Goal: Information Seeking & Learning: Check status

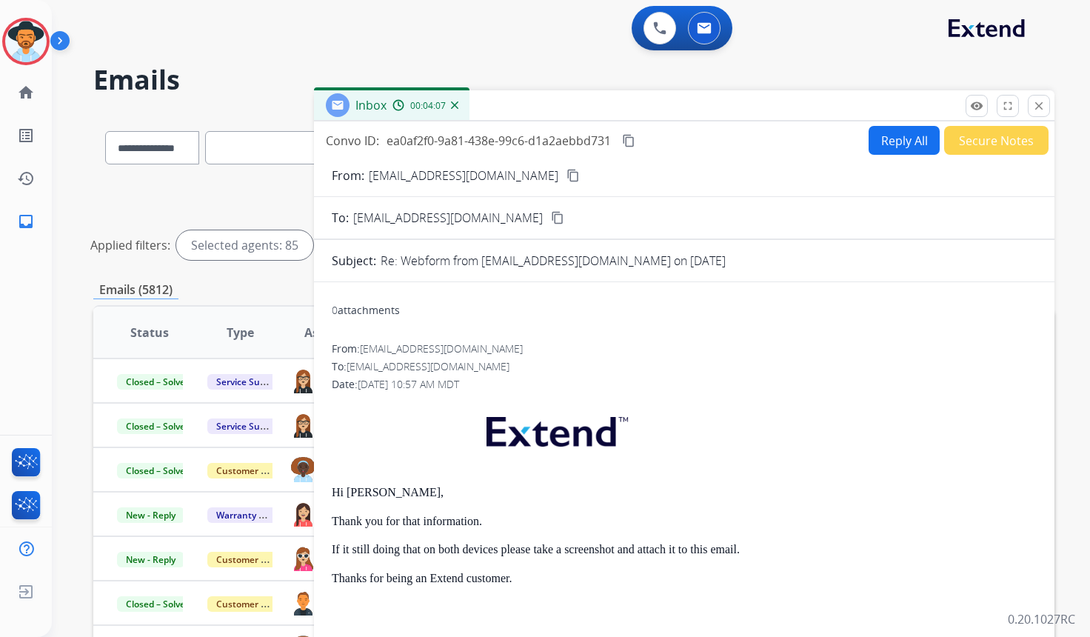
select select "**********"
click at [1045, 110] on button "close Close" at bounding box center [1039, 106] width 22 height 22
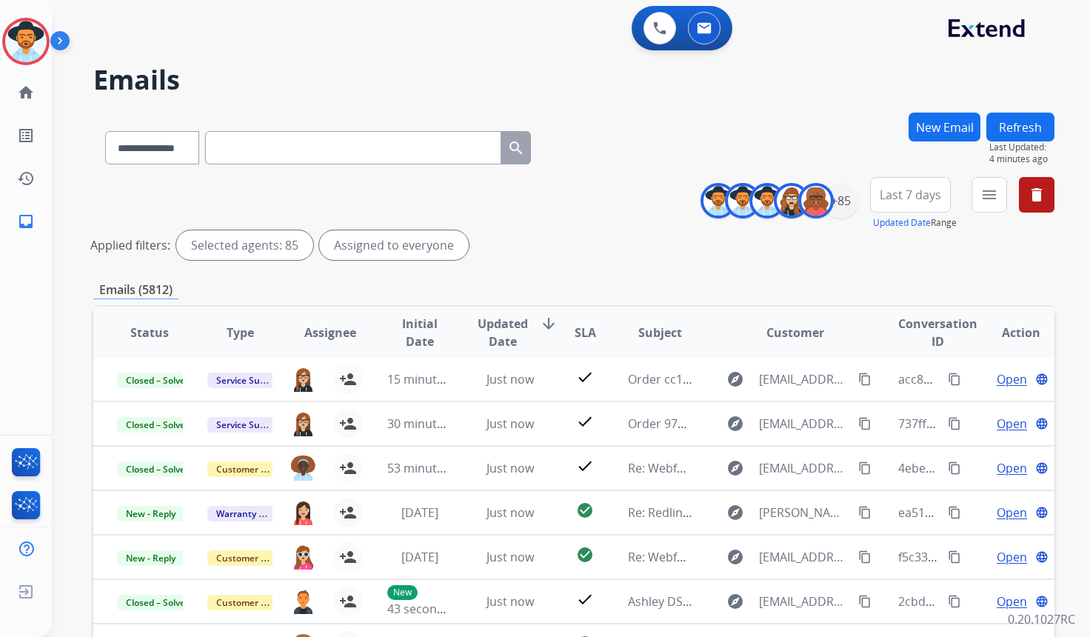
click at [251, 144] on input "text" at bounding box center [353, 147] width 296 height 33
paste input "**********"
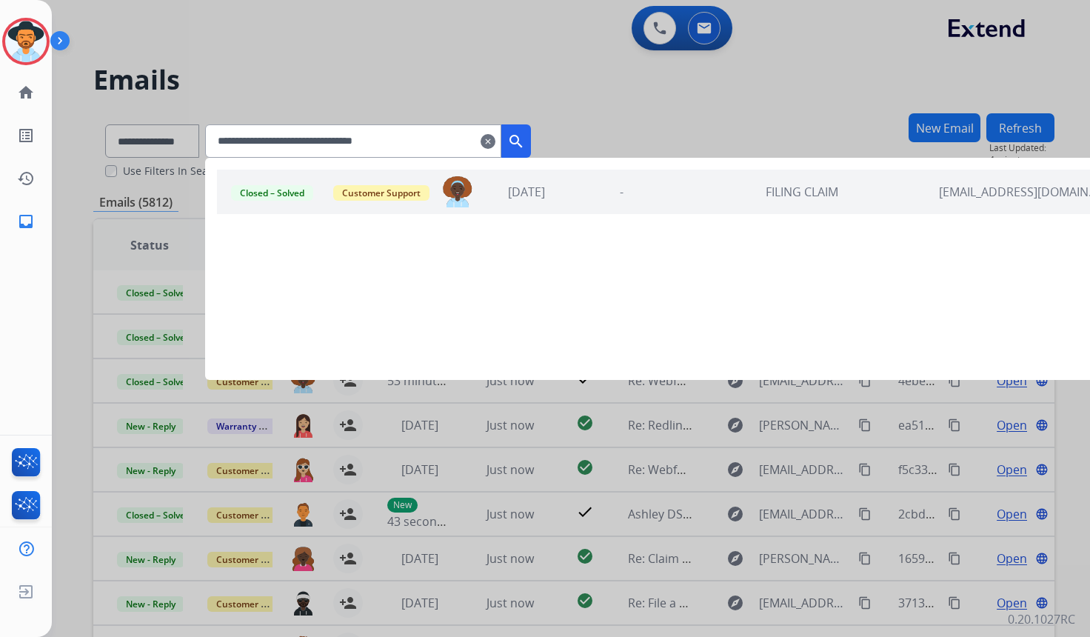
type input "**********"
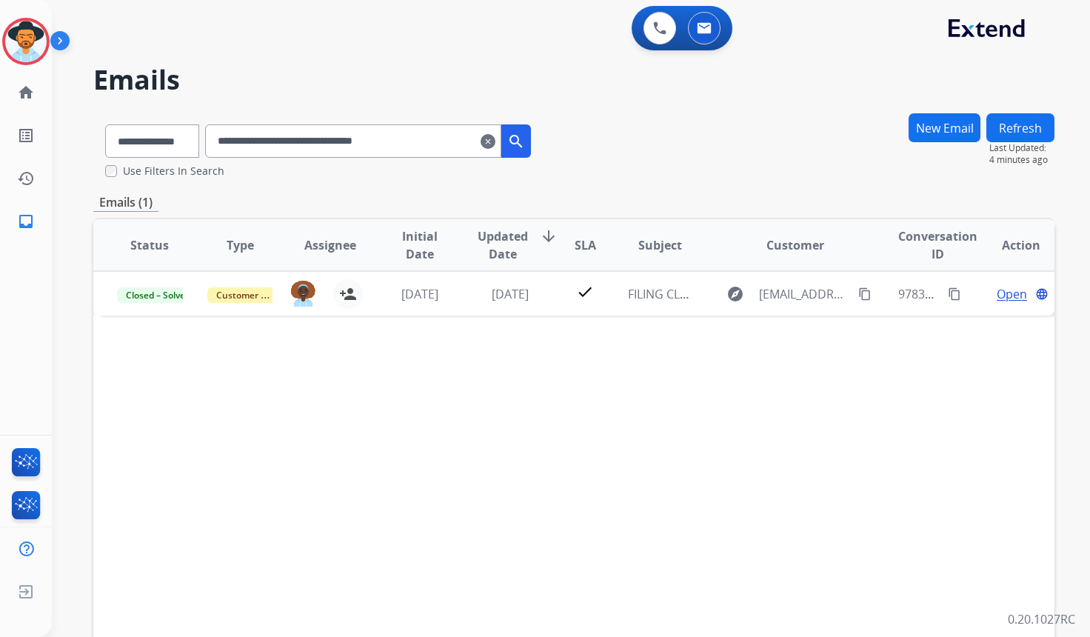
scroll to position [0, 0]
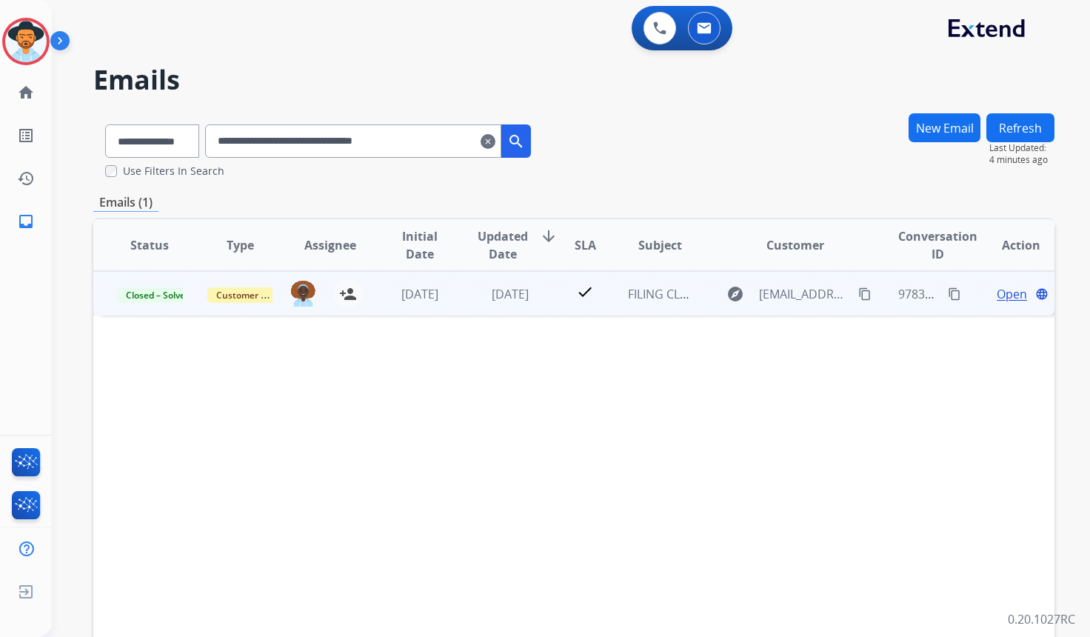
click at [1011, 296] on span "Open" at bounding box center [1011, 294] width 30 height 18
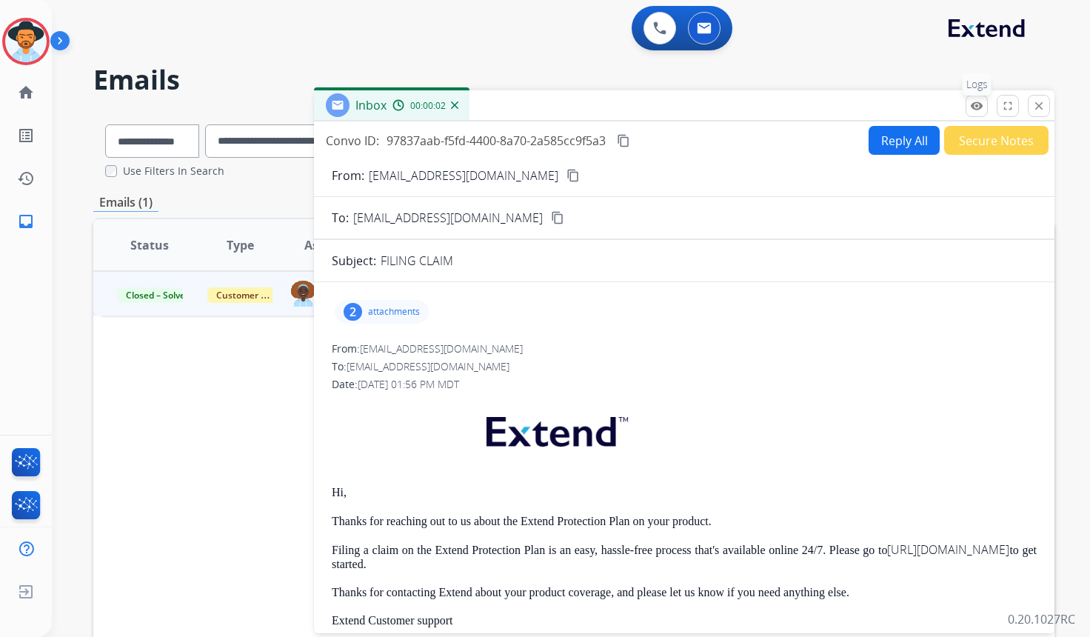
click at [967, 107] on button "remove_red_eye Logs" at bounding box center [976, 106] width 22 height 22
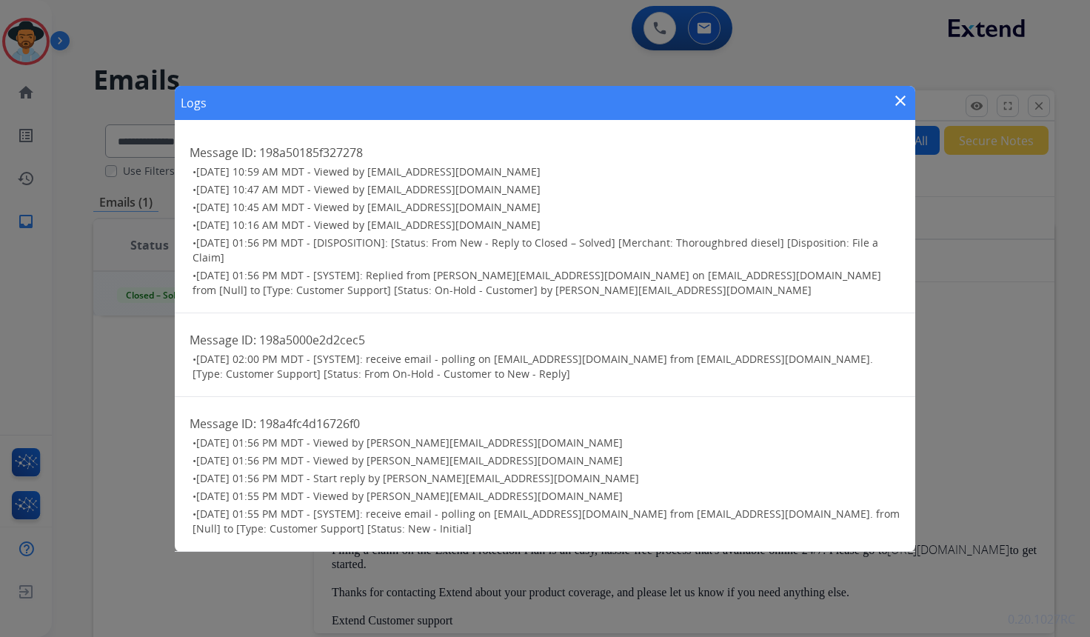
click at [530, 517] on span "[DATE] 01:55 PM MDT - [SYSTEM]: receive email - polling on [EMAIL_ADDRESS][DOMA…" at bounding box center [545, 520] width 707 height 29
drag, startPoint x: 197, startPoint y: 517, endPoint x: 449, endPoint y: 537, distance: 253.2
click at [449, 537] on div "Message ID: 198a4fc4d16726f0 • [DATE] 01:56 PM MDT - Viewed by [PERSON_NAME][EM…" at bounding box center [545, 474] width 740 height 155
drag, startPoint x: 202, startPoint y: 242, endPoint x: 313, endPoint y: 252, distance: 111.5
click at [313, 252] on h3 "• [DATE] 01:56 PM MDT - [DISPOSITION]: [Status: From New - Reply to Closed – So…" at bounding box center [546, 250] width 708 height 30
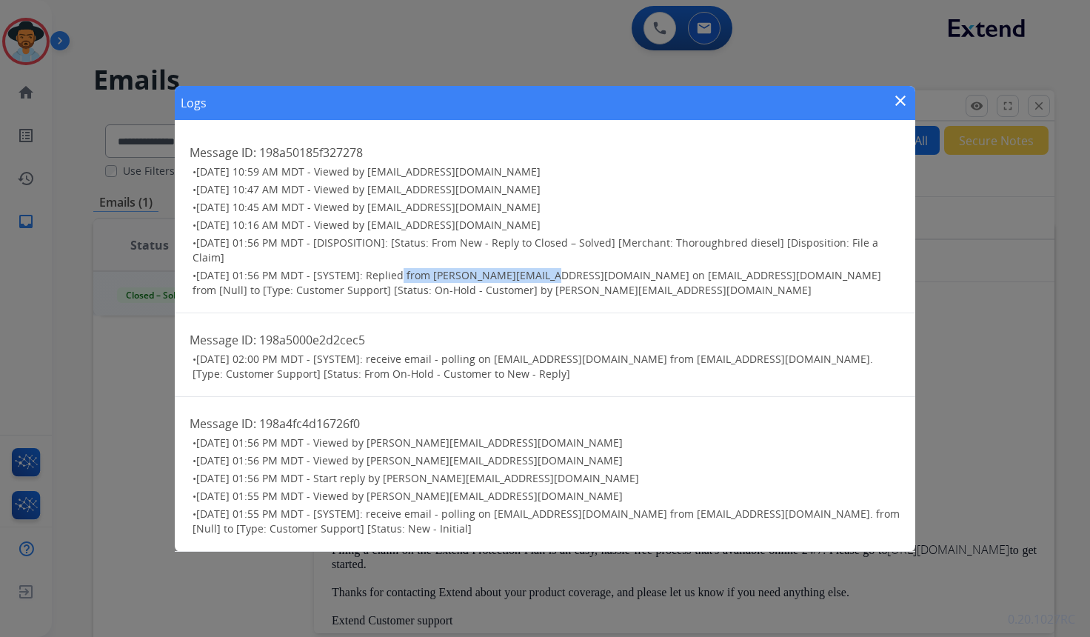
drag, startPoint x: 397, startPoint y: 277, endPoint x: 536, endPoint y: 279, distance: 139.2
click at [536, 279] on span "[DATE] 01:56 PM MDT - [SYSTEM]: Replied from [PERSON_NAME][EMAIL_ADDRESS][DOMAI…" at bounding box center [536, 282] width 688 height 29
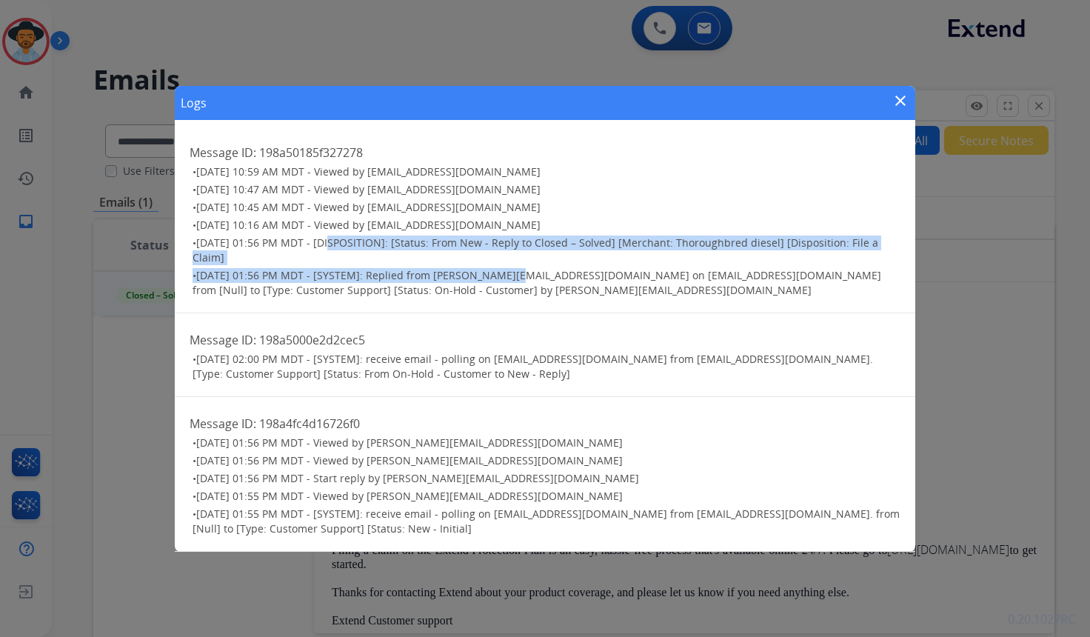
drag, startPoint x: 332, startPoint y: 245, endPoint x: 504, endPoint y: 276, distance: 175.3
click at [504, 276] on ul "• [DATE] 10:59 AM MDT - Viewed by [EMAIL_ADDRESS][DOMAIN_NAME] • [DATE] 10:47 A…" at bounding box center [545, 230] width 711 height 133
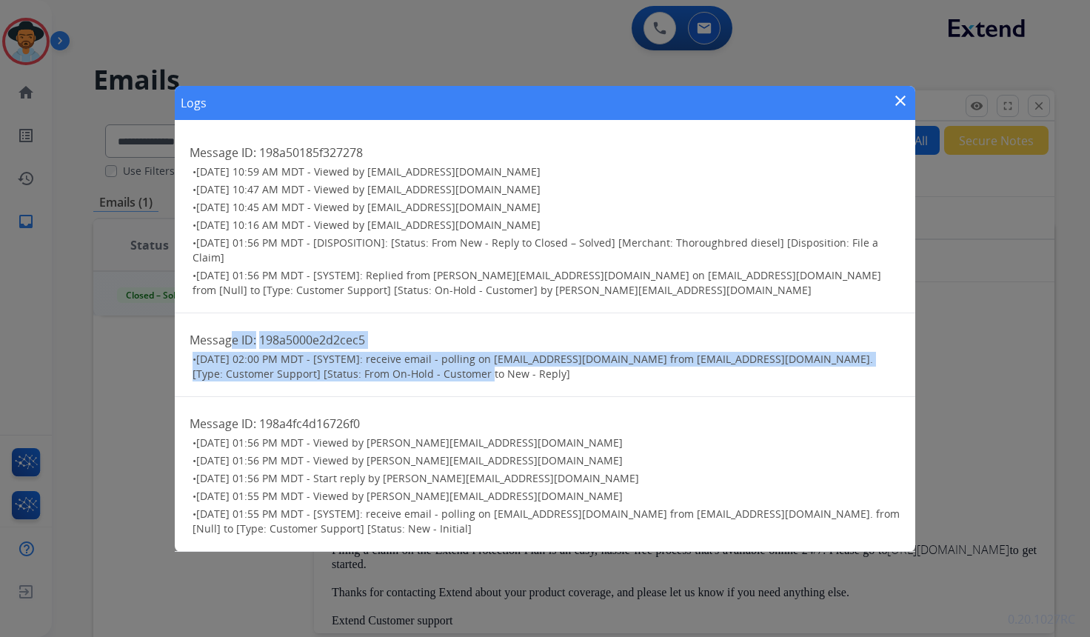
drag, startPoint x: 442, startPoint y: 375, endPoint x: 232, endPoint y: 344, distance: 211.7
click at [232, 344] on div "Message ID: 198a5000e2d2cec5 • [DATE] 02:00 PM MDT - [SYSTEM]: receive email - …" at bounding box center [545, 355] width 740 height 84
click at [279, 363] on span "[DATE] 02:00 PM MDT - [SYSTEM]: receive email - polling on [EMAIL_ADDRESS][DOMA…" at bounding box center [532, 366] width 680 height 29
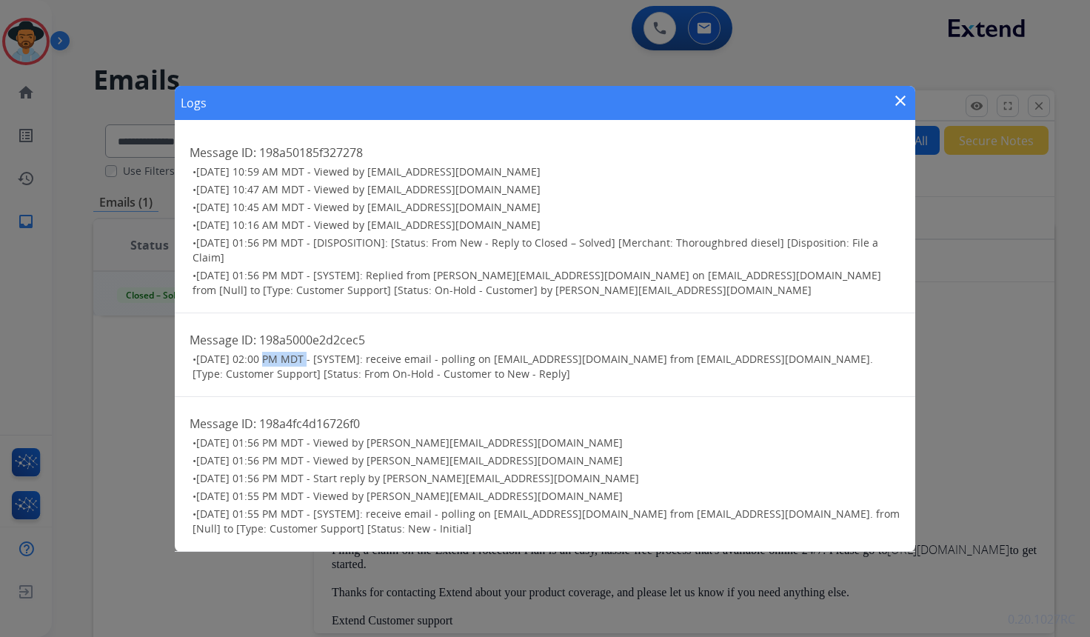
drag, startPoint x: 266, startPoint y: 363, endPoint x: 301, endPoint y: 363, distance: 34.8
click at [301, 363] on span "[DATE] 02:00 PM MDT - [SYSTEM]: receive email - polling on [EMAIL_ADDRESS][DOMA…" at bounding box center [532, 366] width 680 height 29
drag, startPoint x: 377, startPoint y: 375, endPoint x: 442, endPoint y: 378, distance: 65.2
click at [442, 378] on h3 "• [DATE] 02:00 PM MDT - [SYSTEM]: receive email - polling on [EMAIL_ADDRESS][DO…" at bounding box center [546, 367] width 708 height 30
click at [904, 101] on mat-icon "close" at bounding box center [900, 101] width 18 height 18
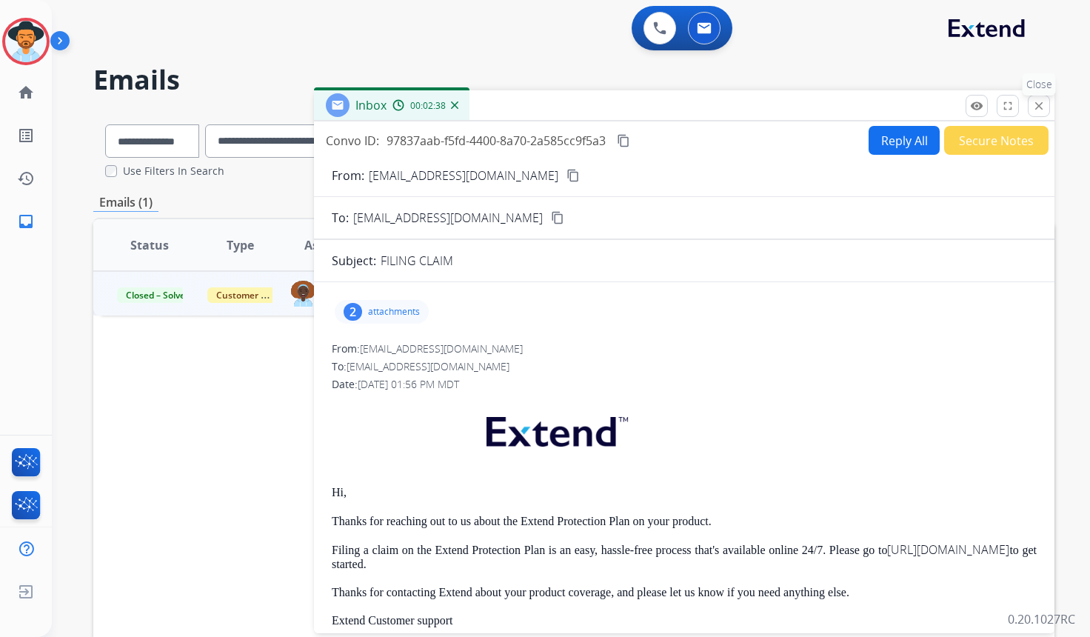
click at [1042, 110] on mat-icon "close" at bounding box center [1038, 105] width 13 height 13
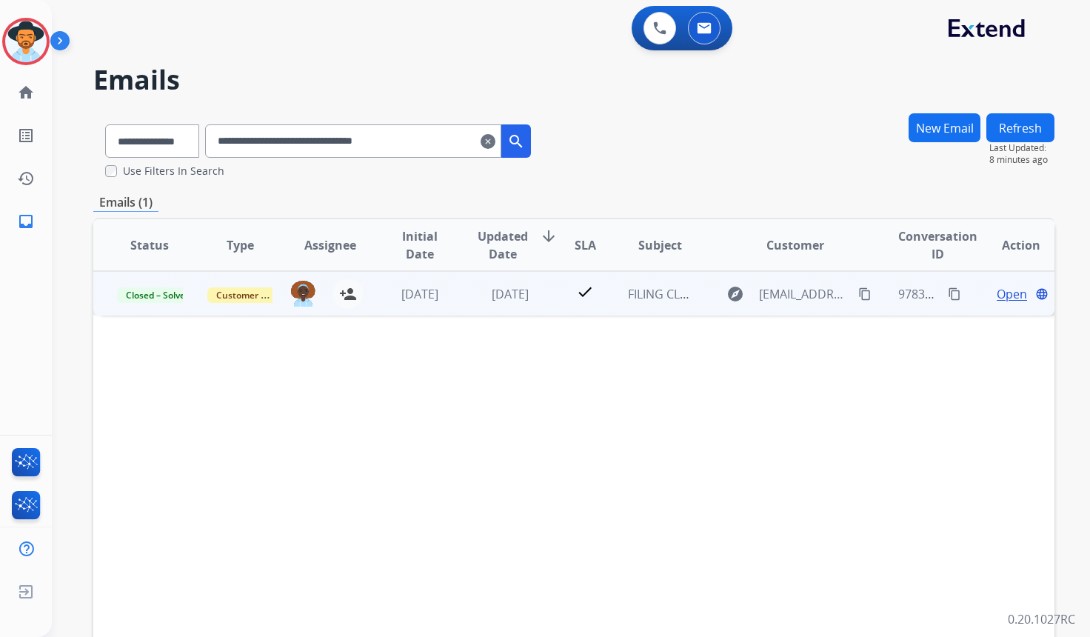
click at [1007, 295] on span "Open" at bounding box center [1011, 294] width 30 height 18
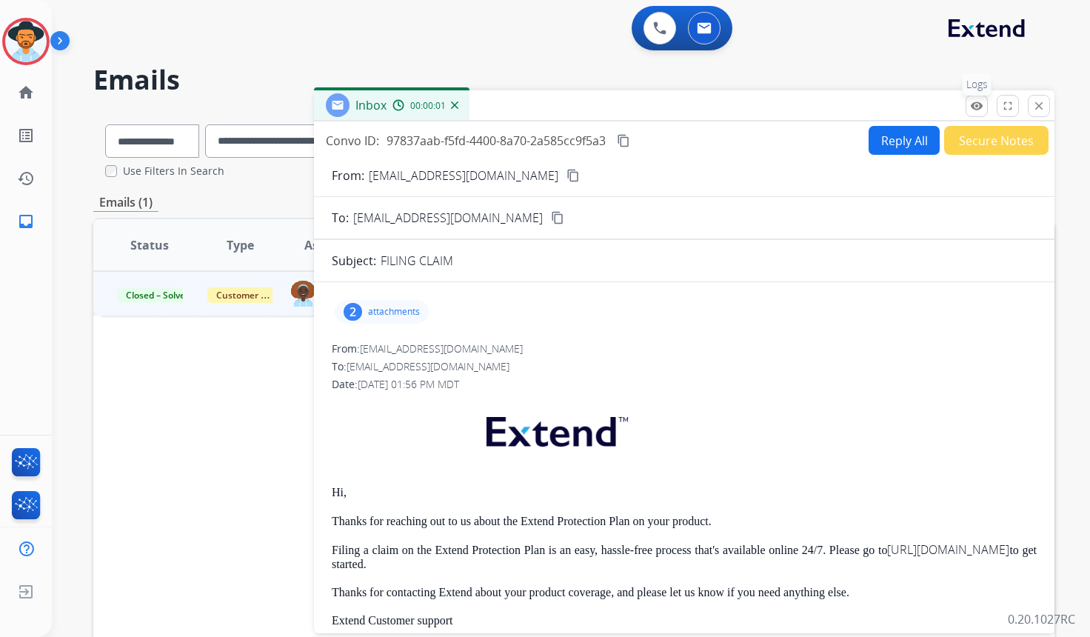
click at [979, 106] on mat-icon "remove_red_eye" at bounding box center [976, 105] width 13 height 13
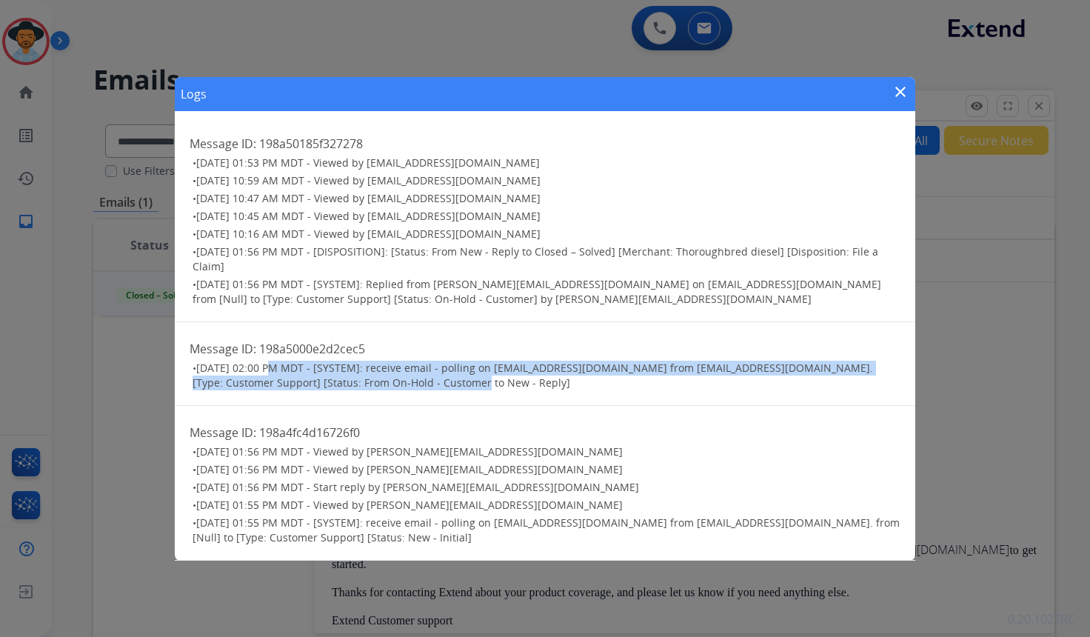
drag, startPoint x: 271, startPoint y: 365, endPoint x: 429, endPoint y: 386, distance: 159.8
click at [429, 386] on span "[DATE] 02:00 PM MDT - [SYSTEM]: receive email - polling on [EMAIL_ADDRESS][DOMA…" at bounding box center [532, 375] width 680 height 29
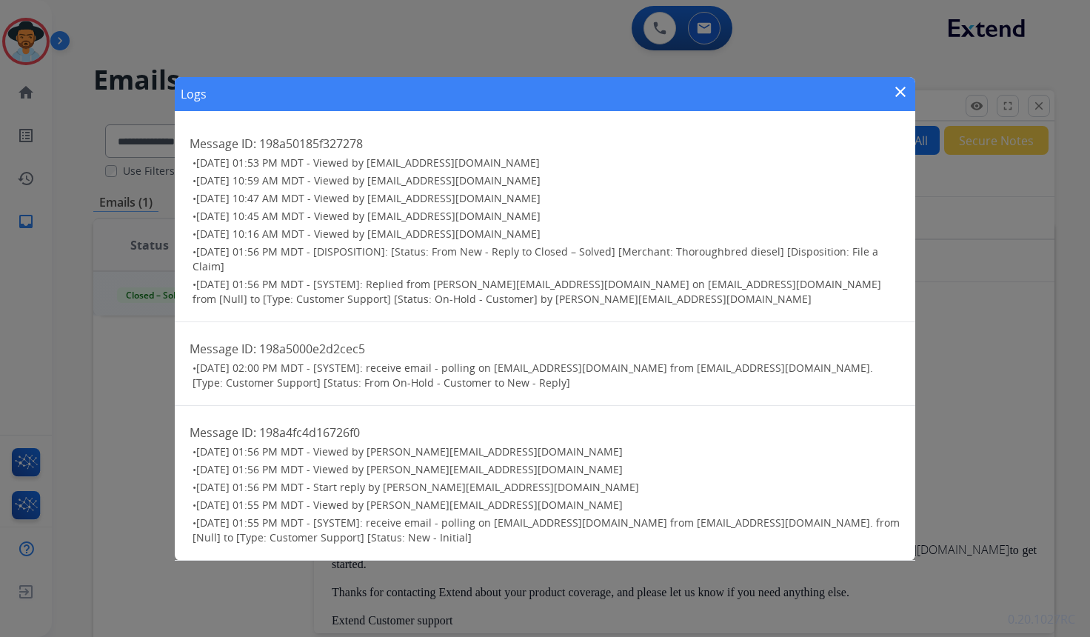
click at [300, 277] on span "[DATE] 01:56 PM MDT - [SYSTEM]: Replied from [PERSON_NAME][EMAIL_ADDRESS][DOMAI…" at bounding box center [536, 291] width 688 height 29
drag, startPoint x: 563, startPoint y: 301, endPoint x: 196, endPoint y: 285, distance: 366.8
click at [196, 285] on h3 "• [DATE] 01:56 PM MDT - [SYSTEM]: Replied from [PERSON_NAME][EMAIL_ADDRESS][DOM…" at bounding box center [546, 292] width 708 height 30
click at [895, 94] on mat-icon "close" at bounding box center [900, 92] width 18 height 18
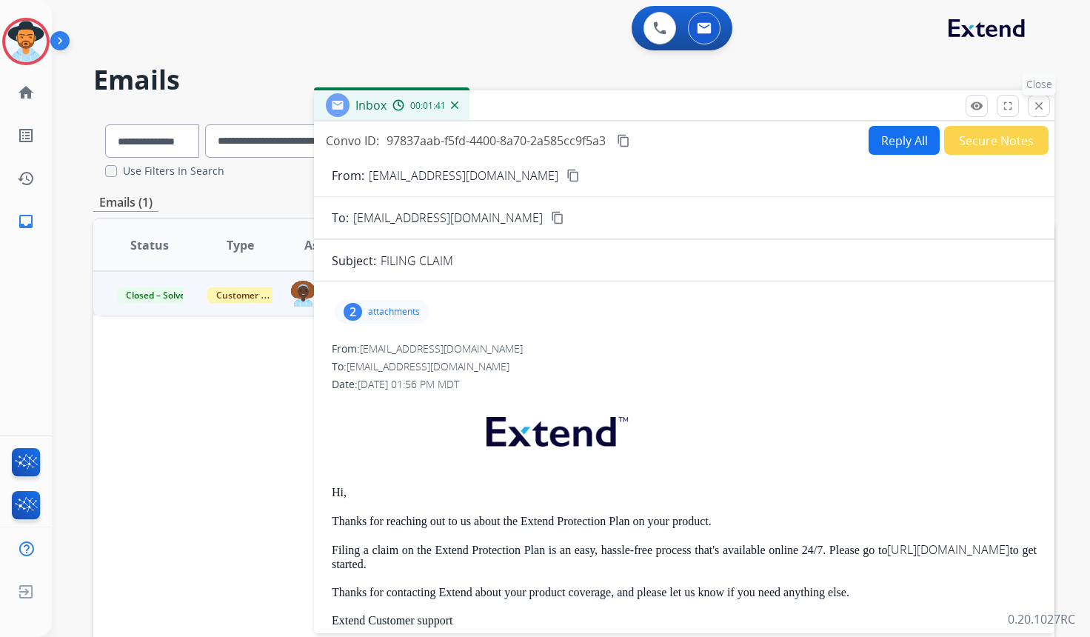
click at [1040, 101] on mat-icon "close" at bounding box center [1038, 105] width 13 height 13
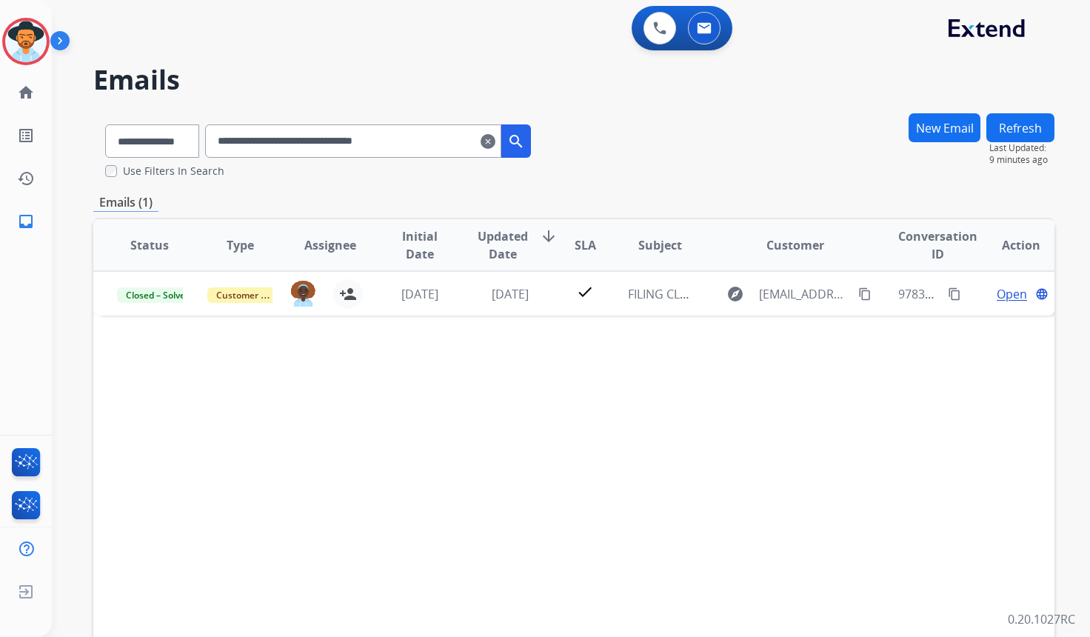
click at [953, 124] on button "New Email" at bounding box center [944, 127] width 72 height 29
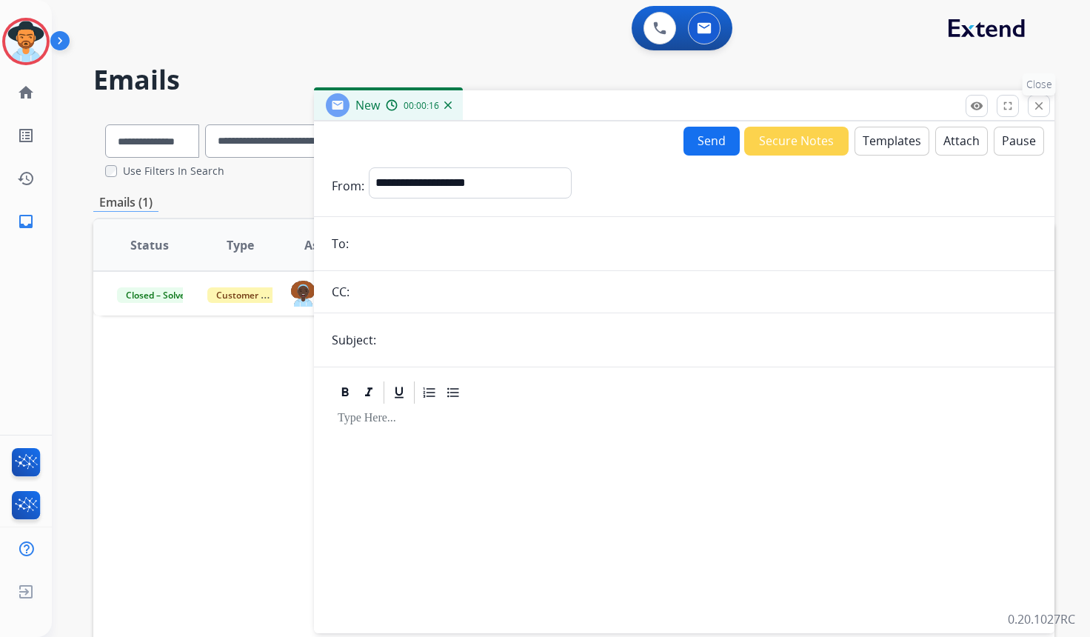
click at [1047, 108] on button "close Close" at bounding box center [1039, 106] width 22 height 22
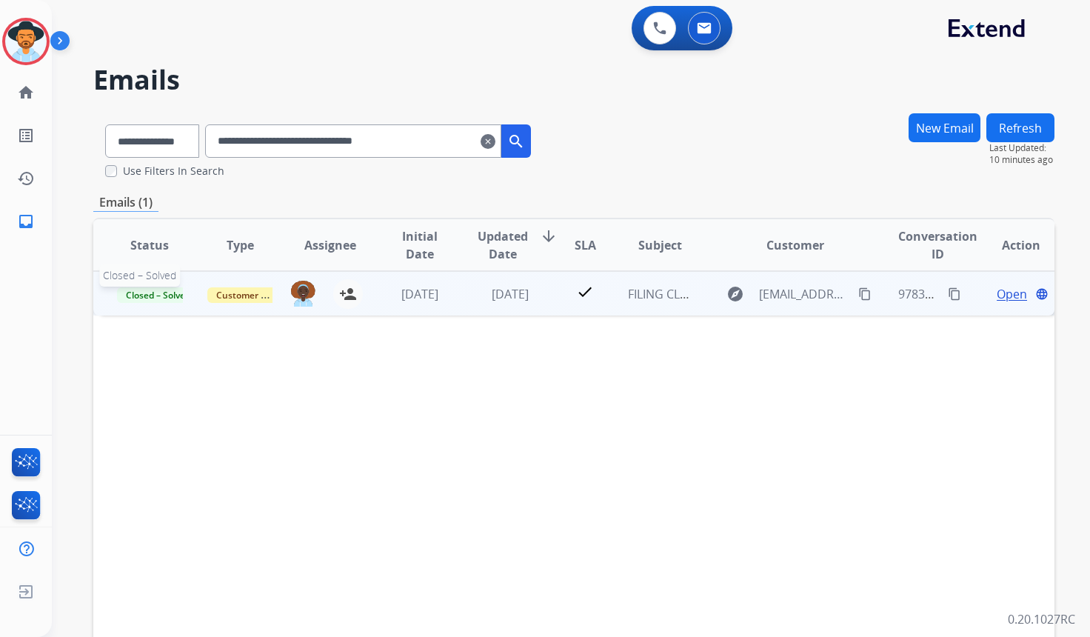
click at [156, 296] on span "Closed – Solved" at bounding box center [158, 295] width 82 height 16
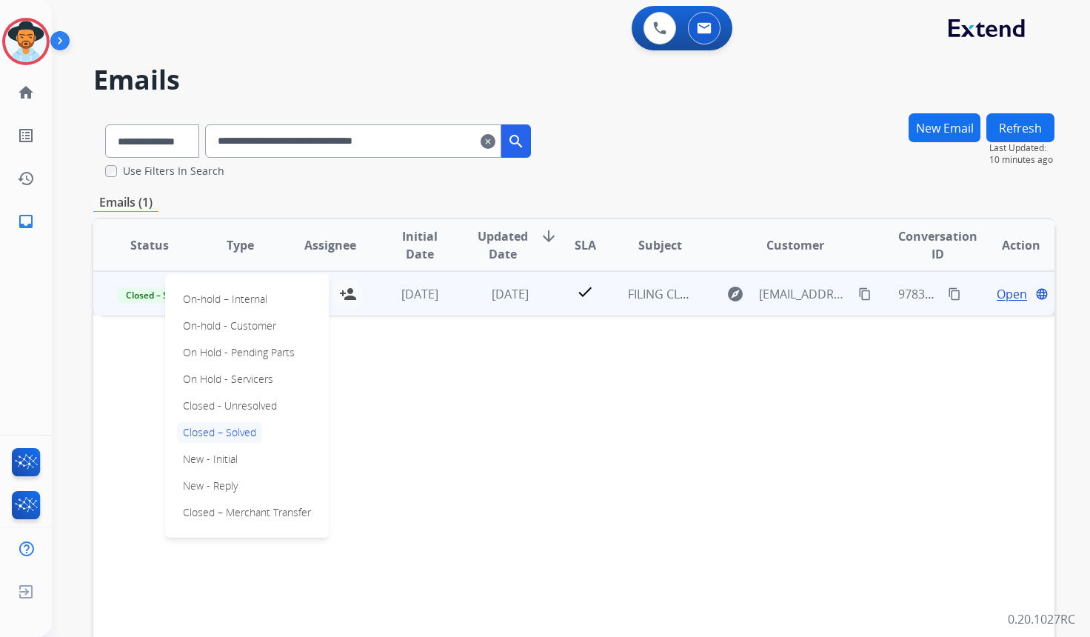
click at [834, 492] on div "Status Type Assignee Initial Date Updated Date arrow_downward SLA Subject Custo…" at bounding box center [573, 466] width 961 height 496
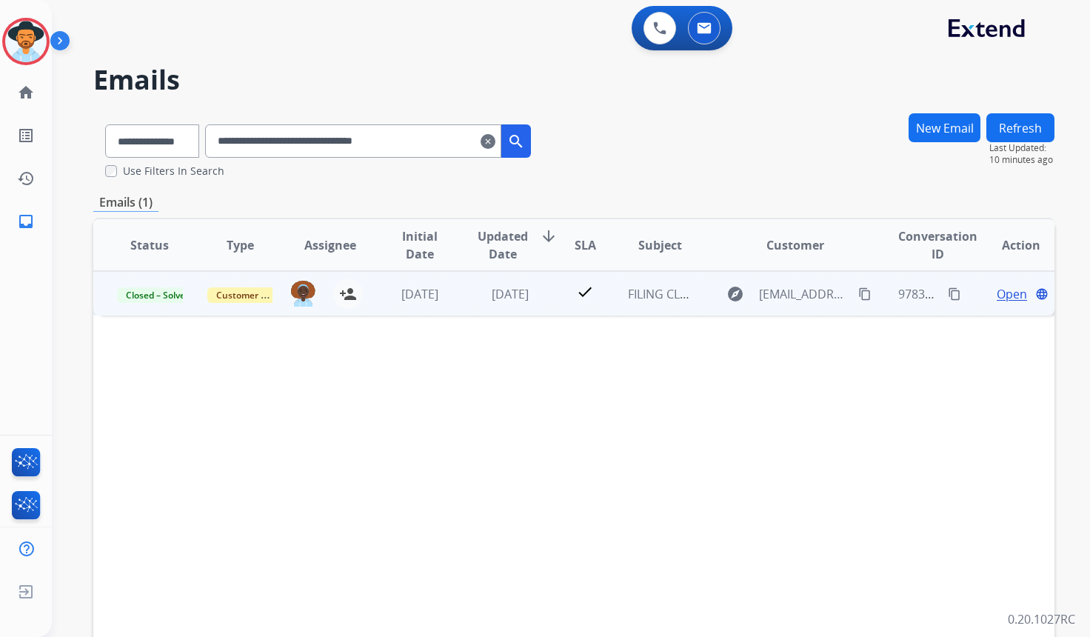
click at [996, 298] on span "Open" at bounding box center [1011, 294] width 30 height 18
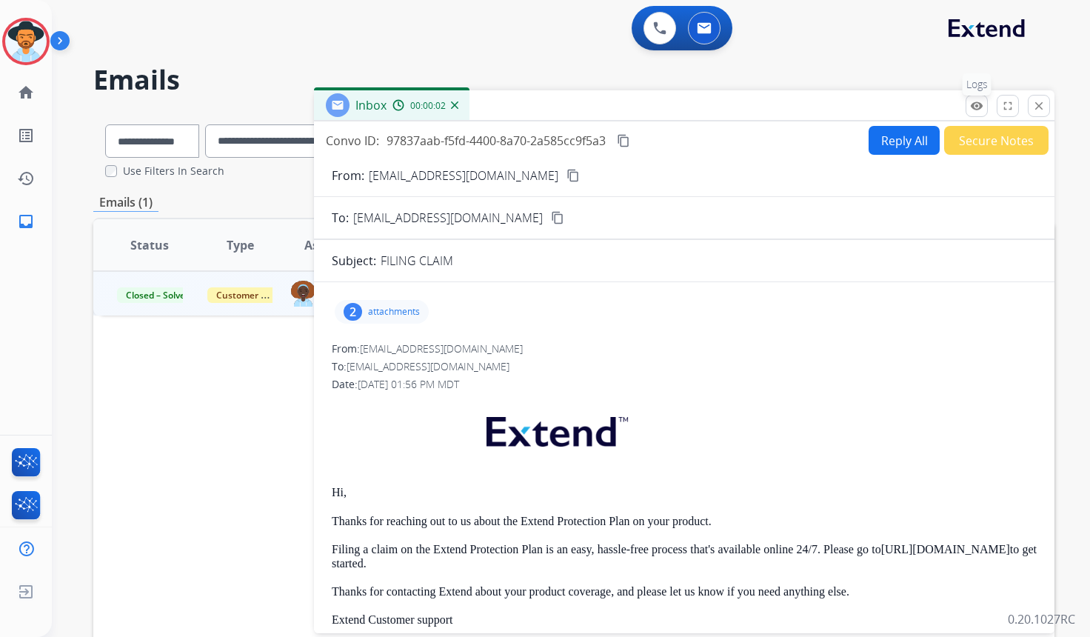
click at [971, 113] on button "remove_red_eye Logs" at bounding box center [976, 106] width 22 height 22
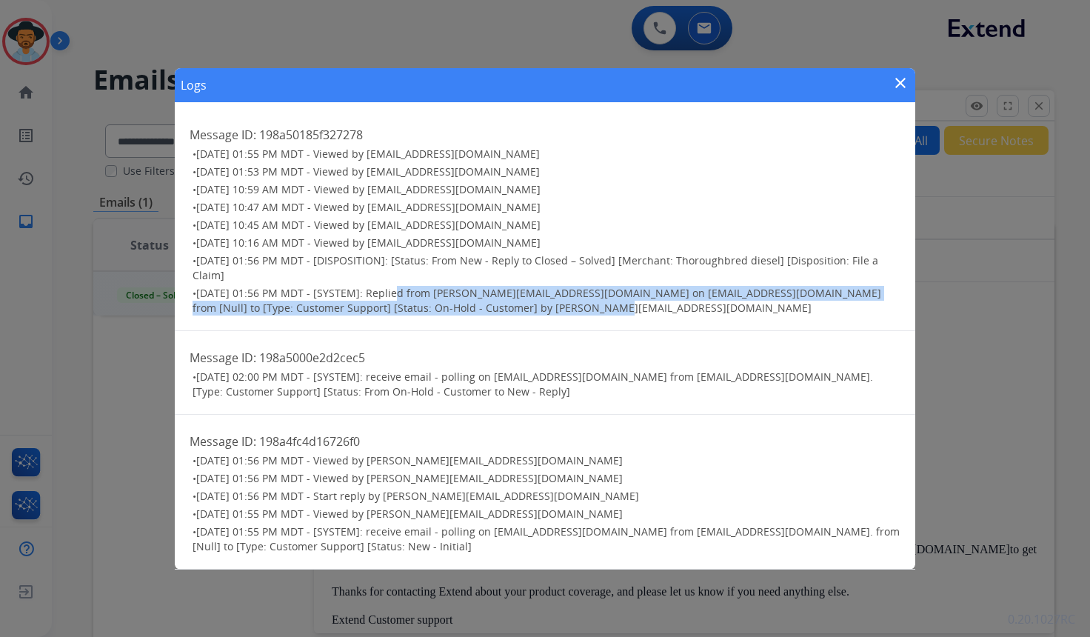
drag, startPoint x: 394, startPoint y: 295, endPoint x: 551, endPoint y: 307, distance: 157.4
click at [551, 307] on span "[DATE] 01:56 PM MDT - [SYSTEM]: Replied from [PERSON_NAME][EMAIL_ADDRESS][DOMAI…" at bounding box center [536, 300] width 688 height 29
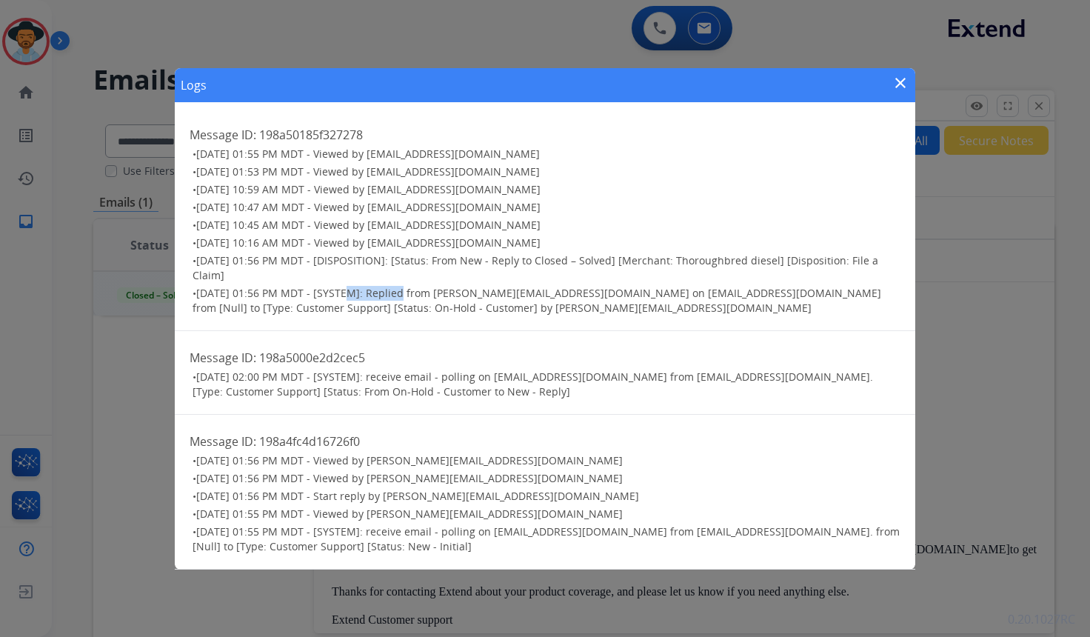
drag, startPoint x: 343, startPoint y: 293, endPoint x: 398, endPoint y: 293, distance: 54.8
click at [398, 293] on span "[DATE] 01:56 PM MDT - [SYSTEM]: Replied from [PERSON_NAME][EMAIL_ADDRESS][DOMAI…" at bounding box center [536, 300] width 688 height 29
drag, startPoint x: 238, startPoint y: 309, endPoint x: 379, endPoint y: 312, distance: 140.7
click at [379, 312] on span "[DATE] 01:56 PM MDT - [SYSTEM]: Replied from [PERSON_NAME][EMAIL_ADDRESS][DOMAI…" at bounding box center [536, 300] width 688 height 29
drag, startPoint x: 489, startPoint y: 257, endPoint x: 472, endPoint y: 261, distance: 17.6
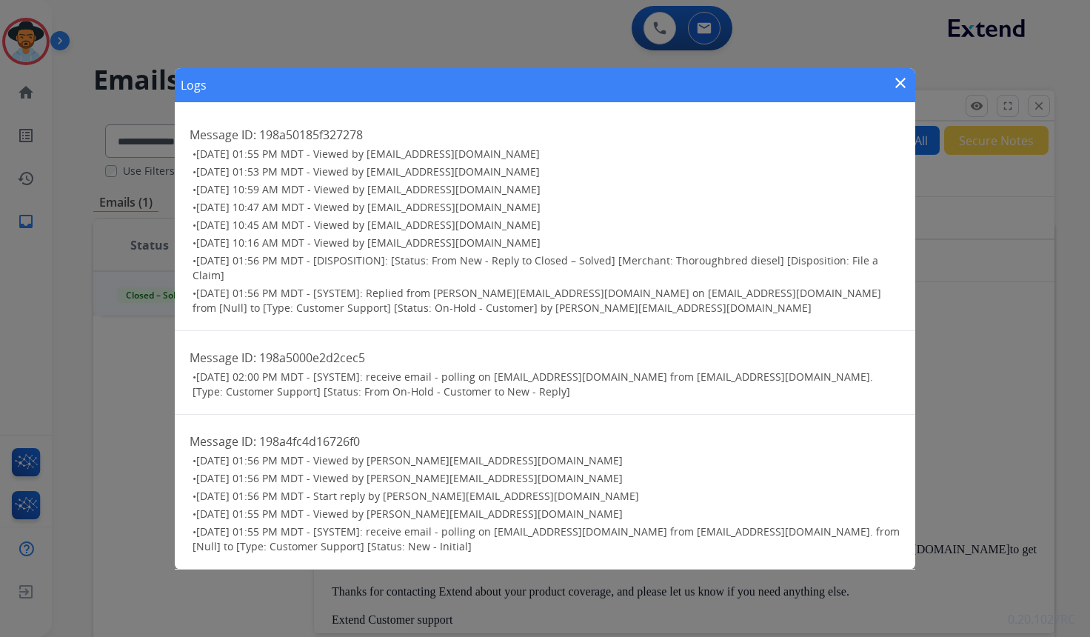
click at [488, 258] on span "[DATE] 01:56 PM MDT - [DISPOSITION]: [Status: From New - Reply to Closed – Solv…" at bounding box center [535, 267] width 686 height 29
click at [204, 261] on span "[DATE] 01:56 PM MDT - [DISPOSITION]: [Status: From New - Reply to Closed – Solv…" at bounding box center [535, 267] width 686 height 29
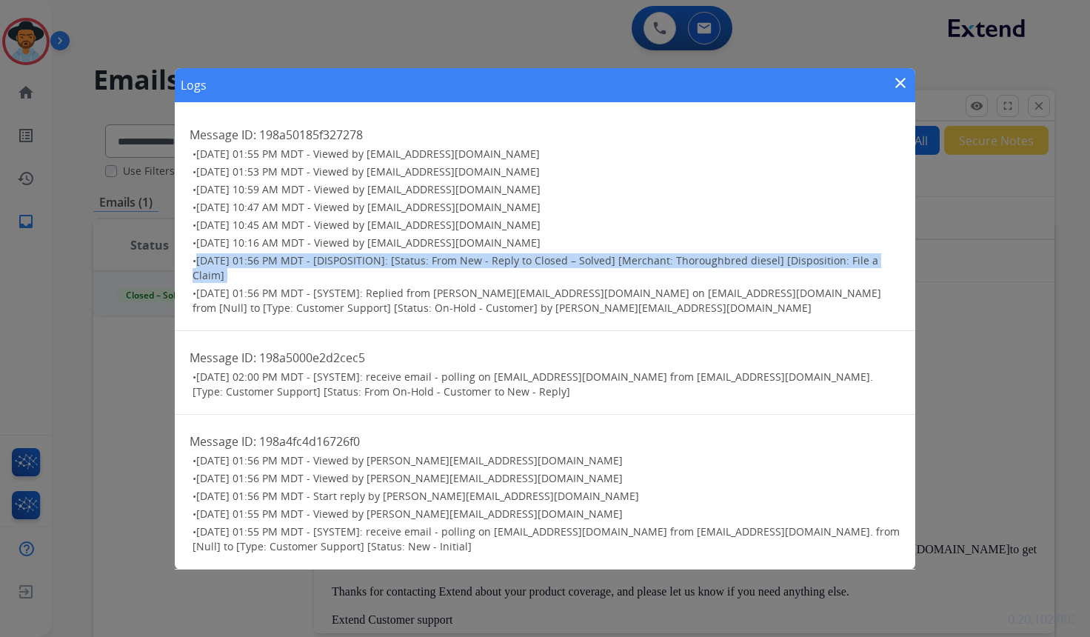
drag, startPoint x: 200, startPoint y: 258, endPoint x: 265, endPoint y: 282, distance: 69.6
click at [265, 282] on ul "• [DATE] 01:55 PM MDT - Viewed by [EMAIL_ADDRESS][DOMAIN_NAME] • [DATE] 01:53 P…" at bounding box center [545, 231] width 711 height 169
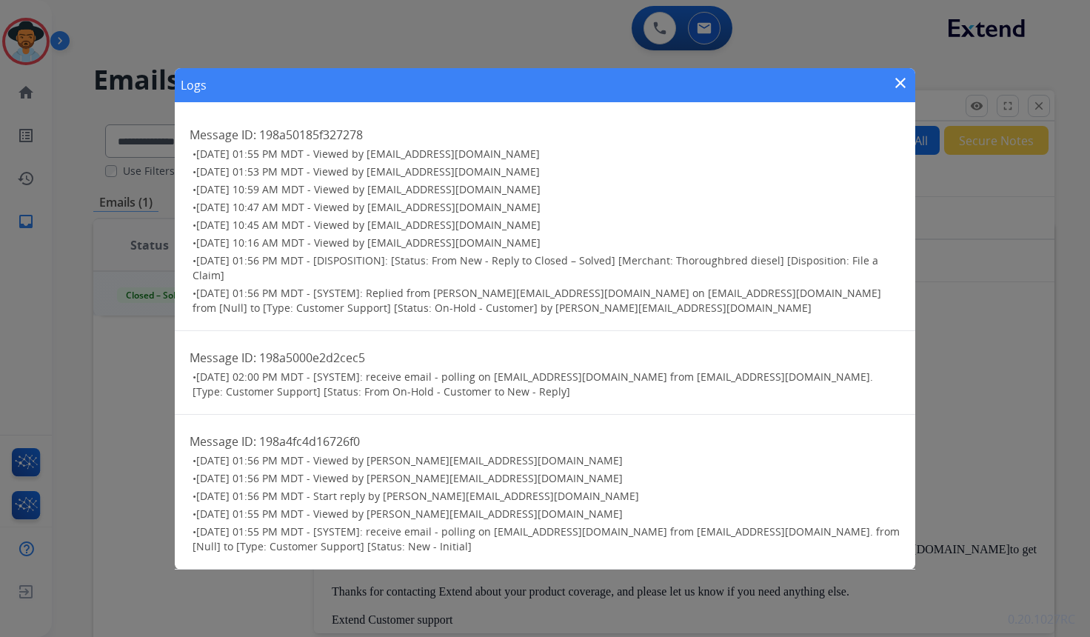
click at [474, 392] on h3 "• [DATE] 02:00 PM MDT - [SYSTEM]: receive email - polling on [EMAIL_ADDRESS][DO…" at bounding box center [546, 384] width 708 height 30
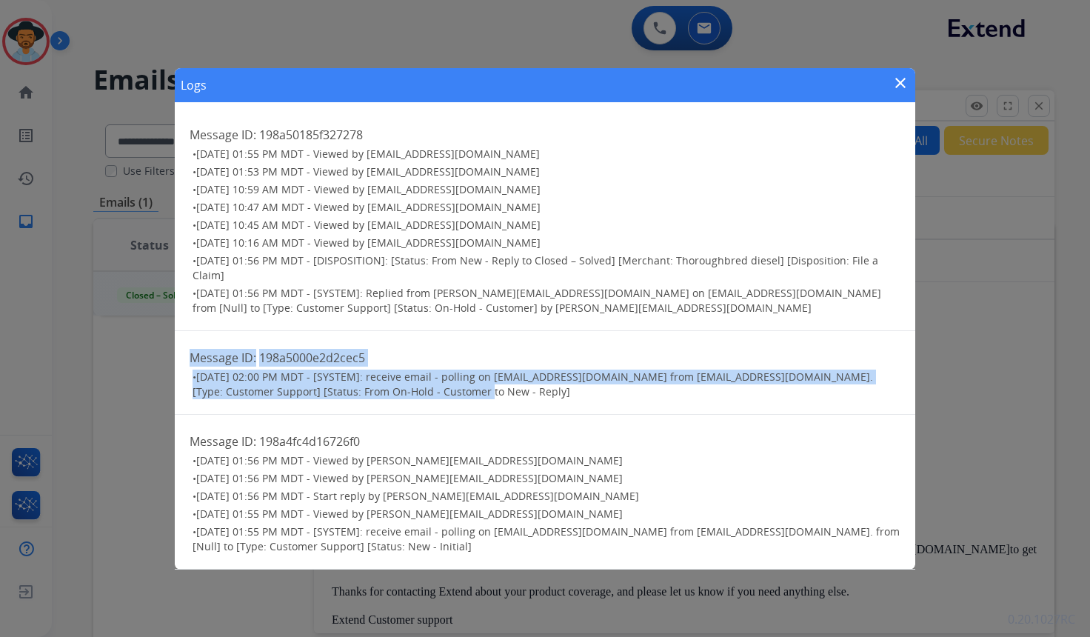
drag, startPoint x: 432, startPoint y: 392, endPoint x: 170, endPoint y: 357, distance: 265.1
click at [170, 357] on div "Logs close Message ID: 198a50185f327278 • [DATE] 01:55 PM MDT - Viewed by [EMAI…" at bounding box center [545, 318] width 1090 height 637
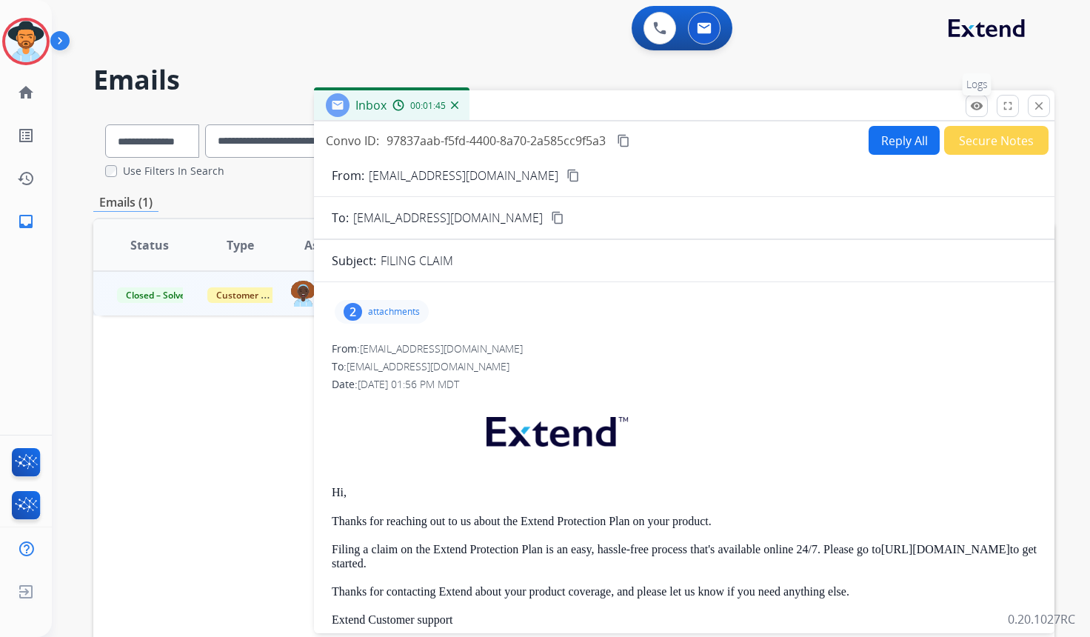
click at [974, 105] on mat-icon "remove_red_eye" at bounding box center [976, 105] width 13 height 13
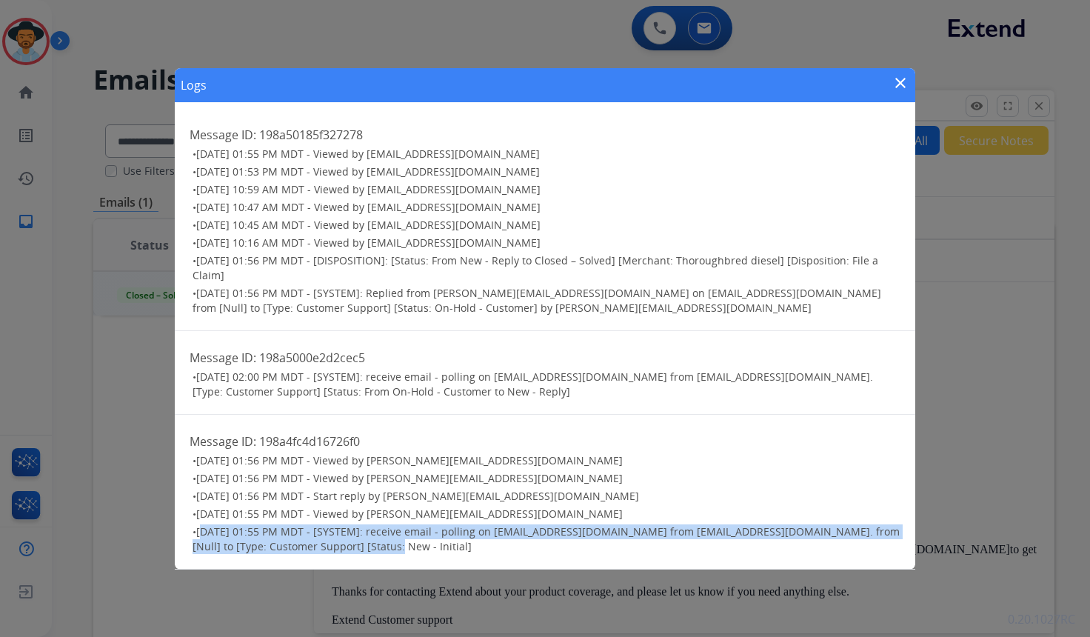
drag, startPoint x: 202, startPoint y: 532, endPoint x: 406, endPoint y: 551, distance: 204.4
click at [406, 551] on h3 "• [DATE] 01:55 PM MDT - [SYSTEM]: receive email - polling on [EMAIL_ADDRESS][DO…" at bounding box center [546, 539] width 708 height 30
click at [900, 81] on mat-icon "close" at bounding box center [900, 83] width 18 height 18
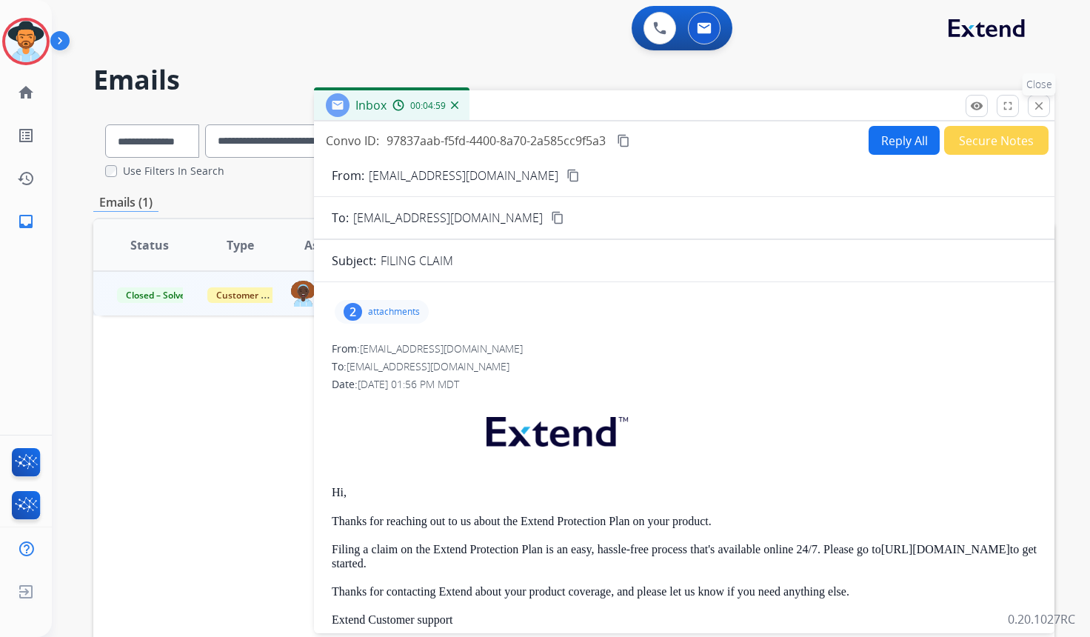
click at [1042, 99] on mat-icon "close" at bounding box center [1038, 105] width 13 height 13
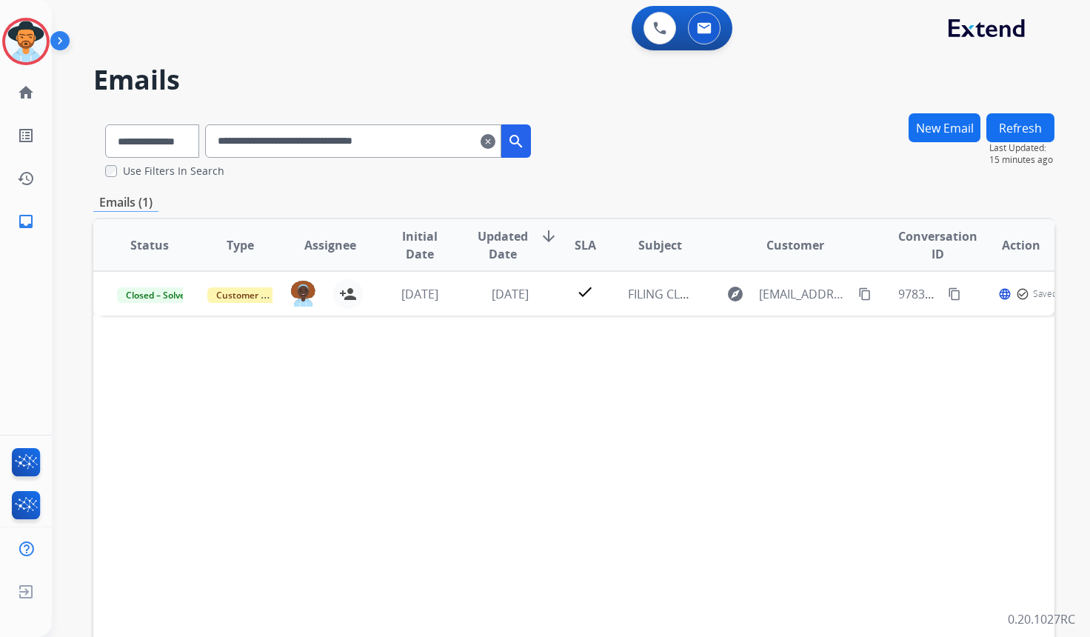
click at [965, 135] on button "New Email" at bounding box center [944, 127] width 72 height 29
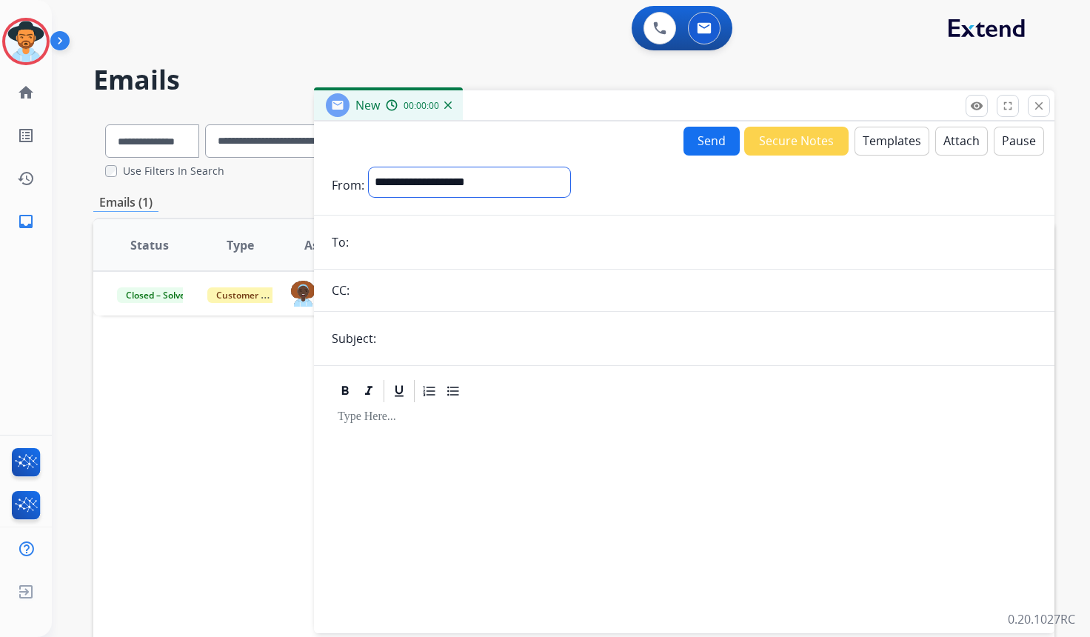
click at [475, 186] on select "**********" at bounding box center [469, 182] width 201 height 30
click at [1036, 104] on mat-icon "close" at bounding box center [1038, 105] width 13 height 13
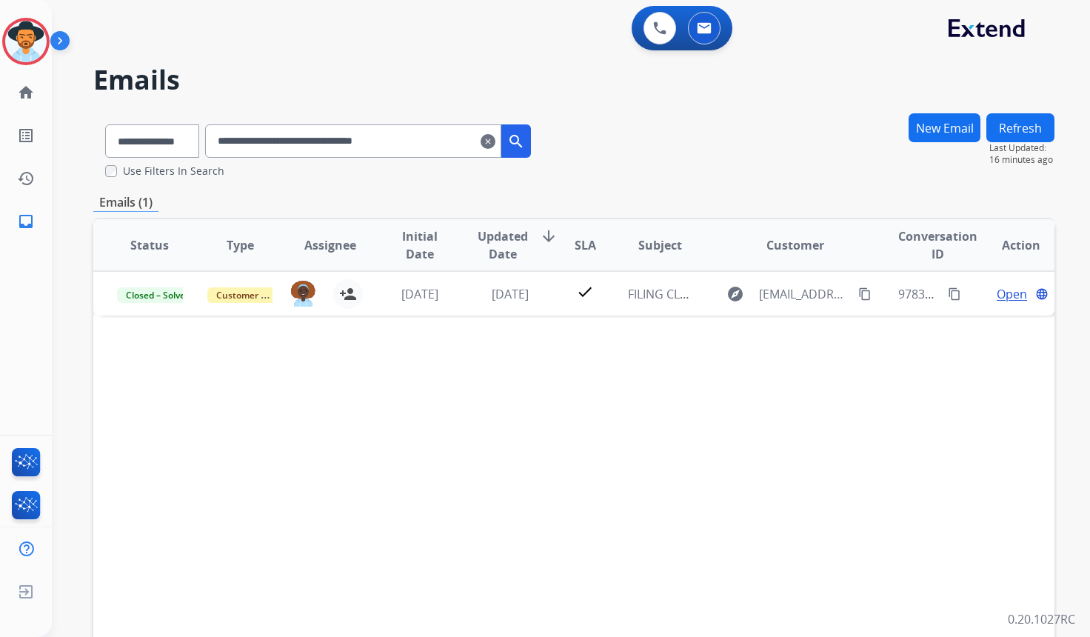
click at [495, 144] on mat-icon "clear" at bounding box center [487, 142] width 15 height 18
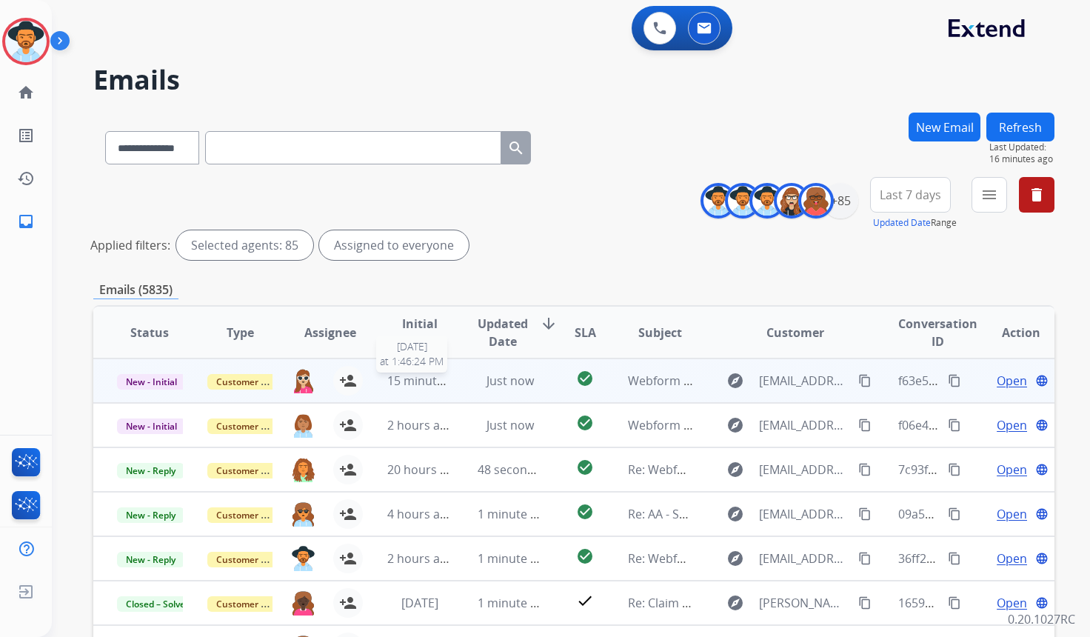
scroll to position [1, 0]
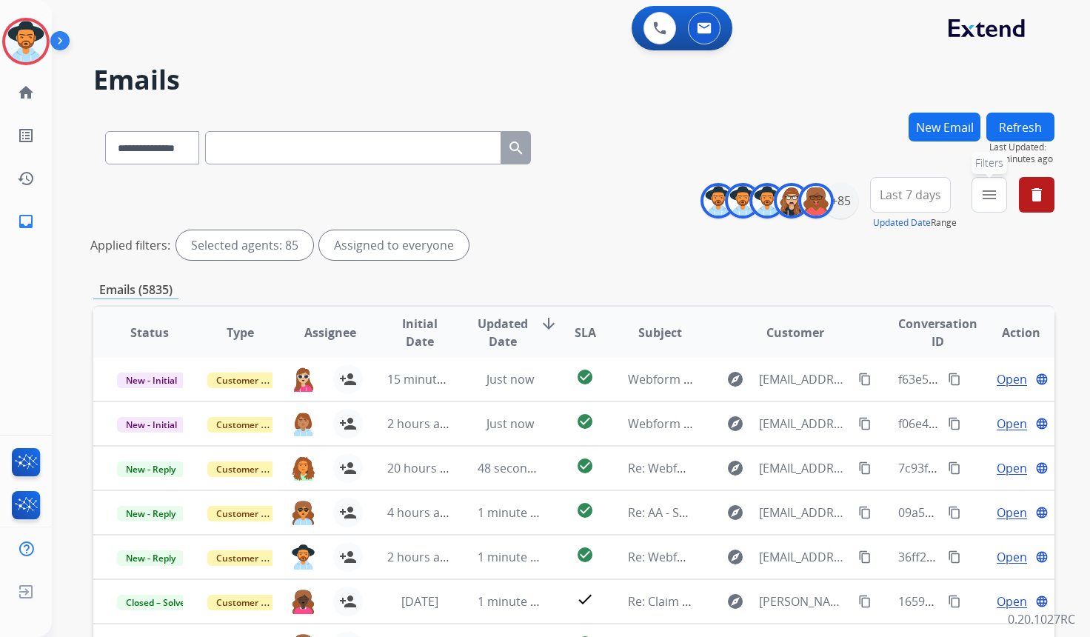
click at [989, 195] on mat-icon "menu" at bounding box center [989, 195] width 18 height 18
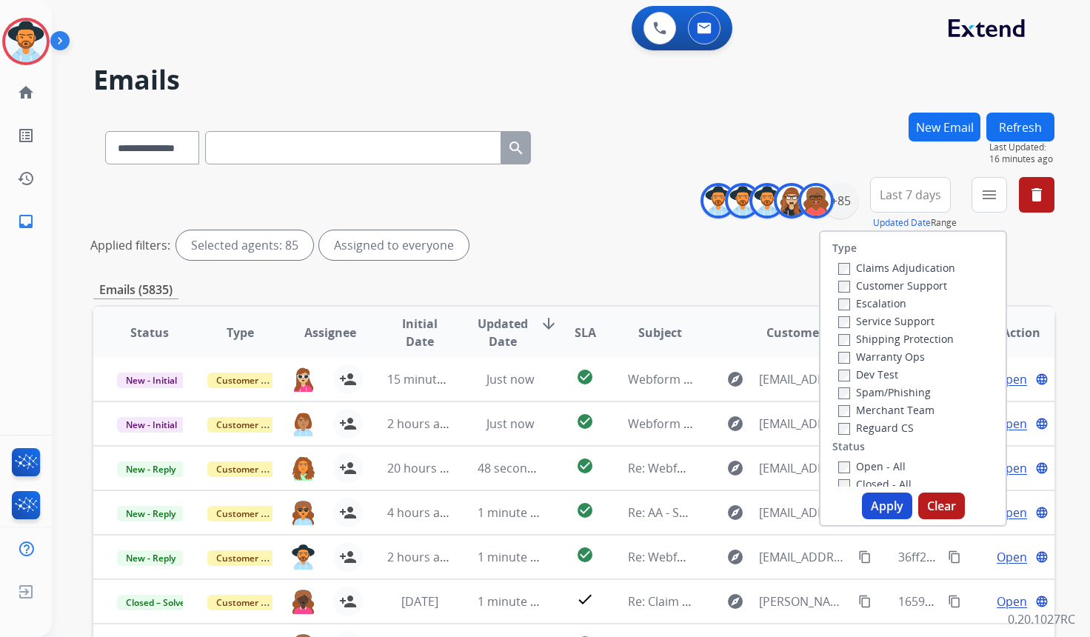
click at [872, 406] on label "Merchant Team" at bounding box center [886, 410] width 96 height 14
click at [888, 503] on button "Apply" at bounding box center [887, 505] width 50 height 27
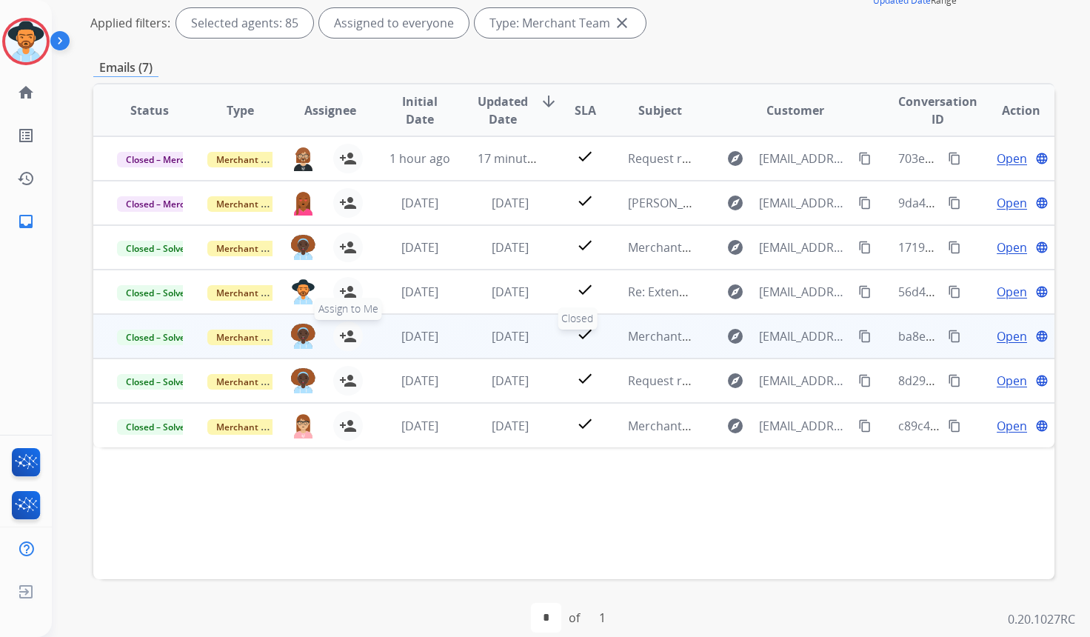
scroll to position [241, 0]
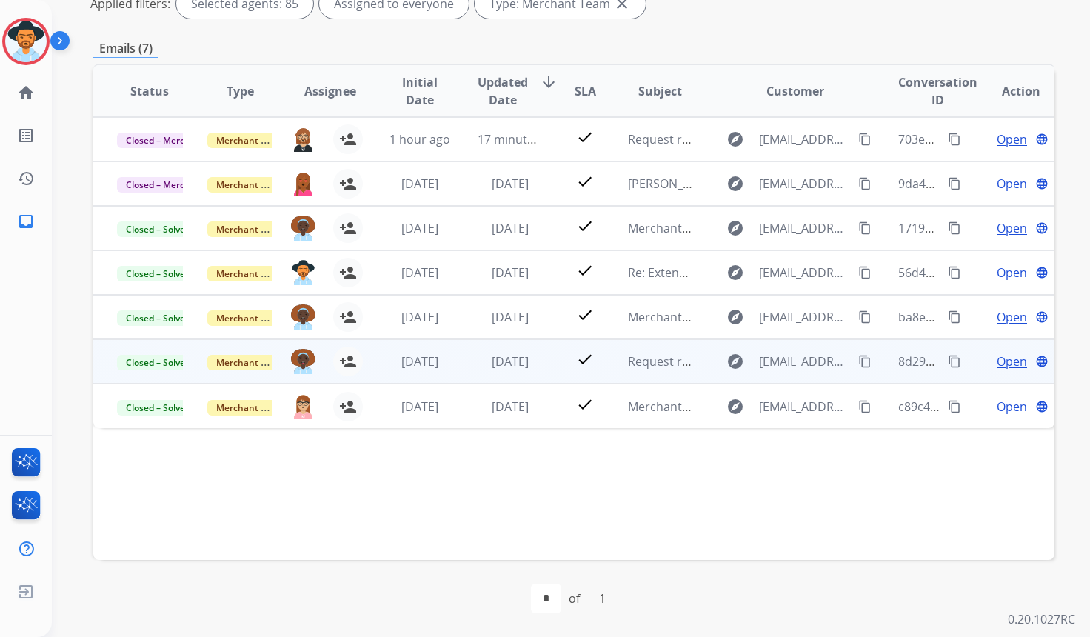
click at [1001, 363] on span "Open" at bounding box center [1011, 361] width 30 height 18
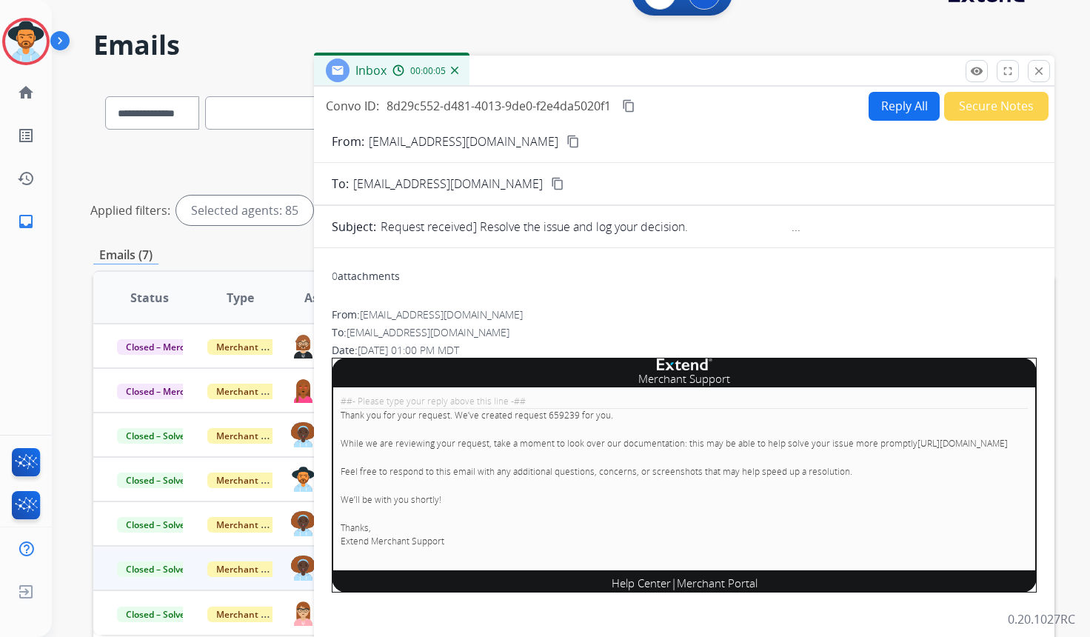
scroll to position [33, 0]
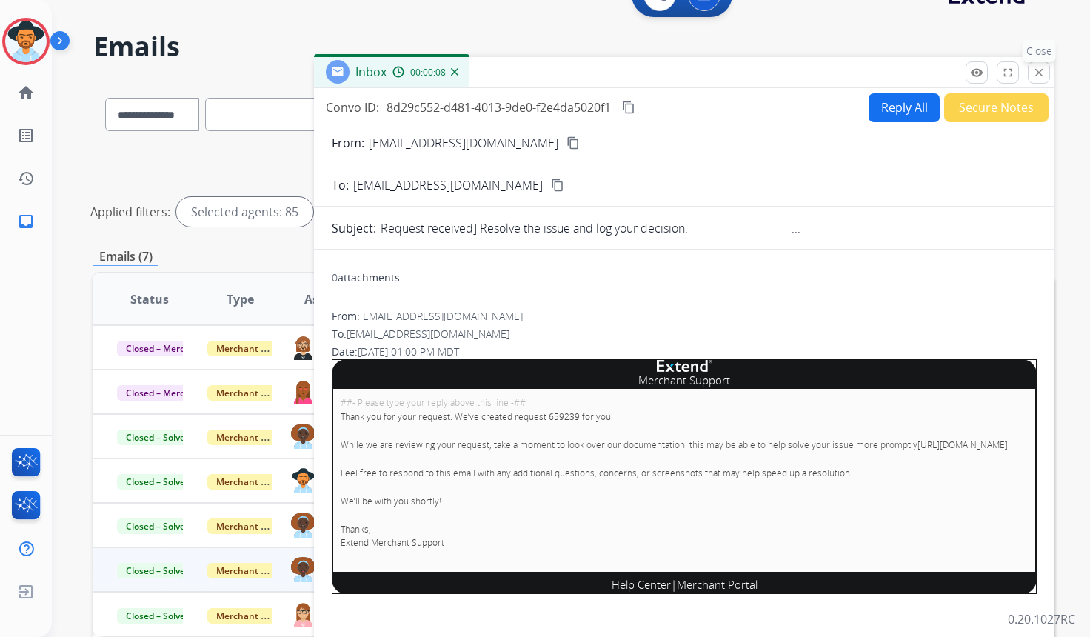
click at [1036, 76] on mat-icon "close" at bounding box center [1038, 72] width 13 height 13
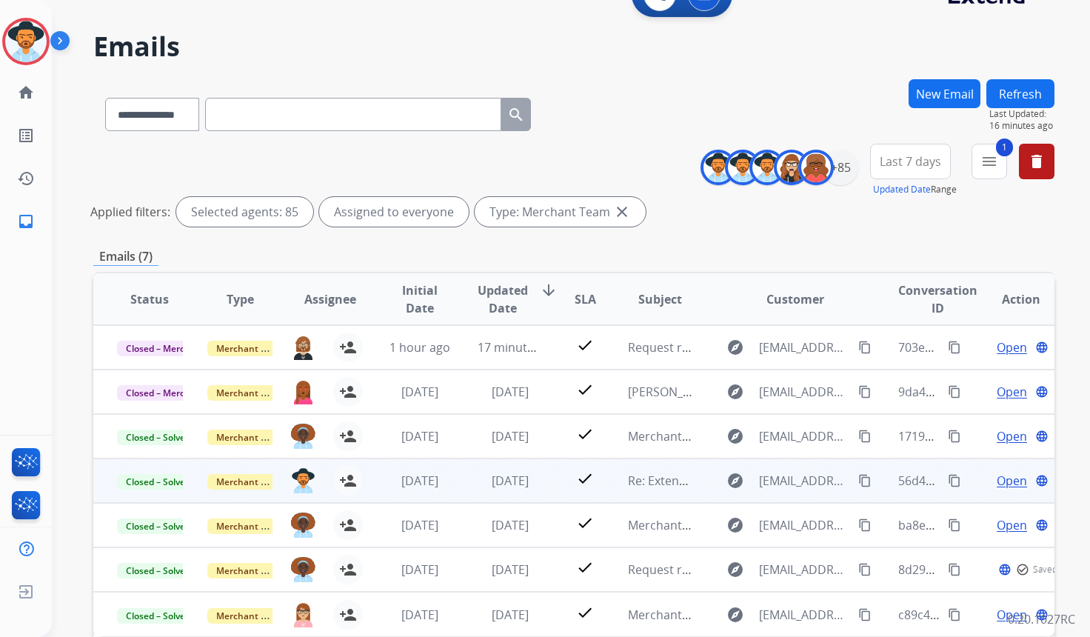
scroll to position [241, 0]
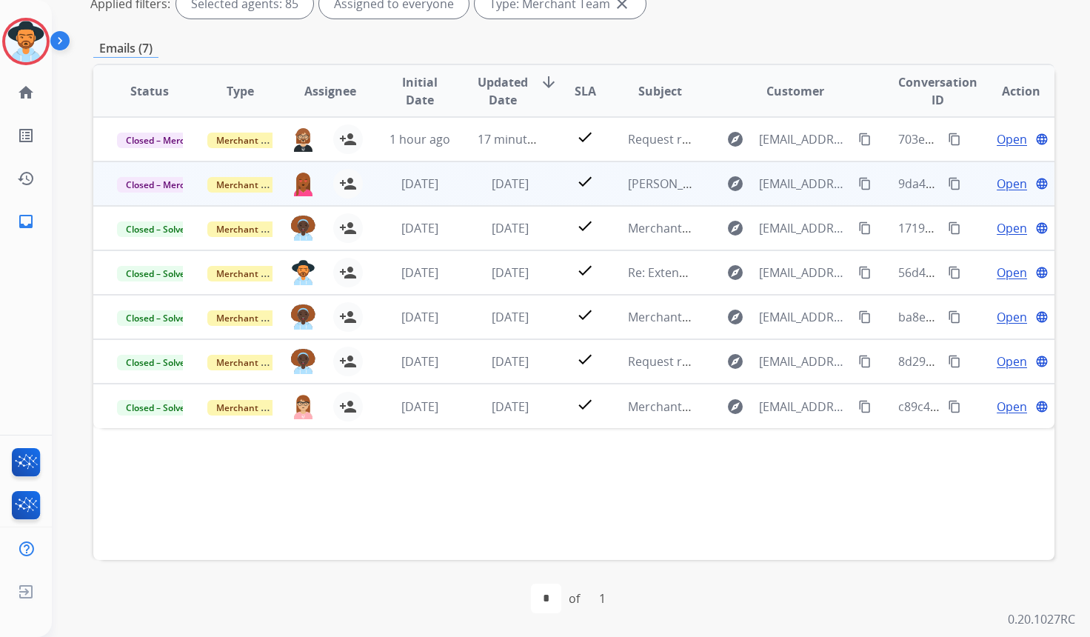
click at [1011, 184] on span "Open" at bounding box center [1011, 184] width 30 height 18
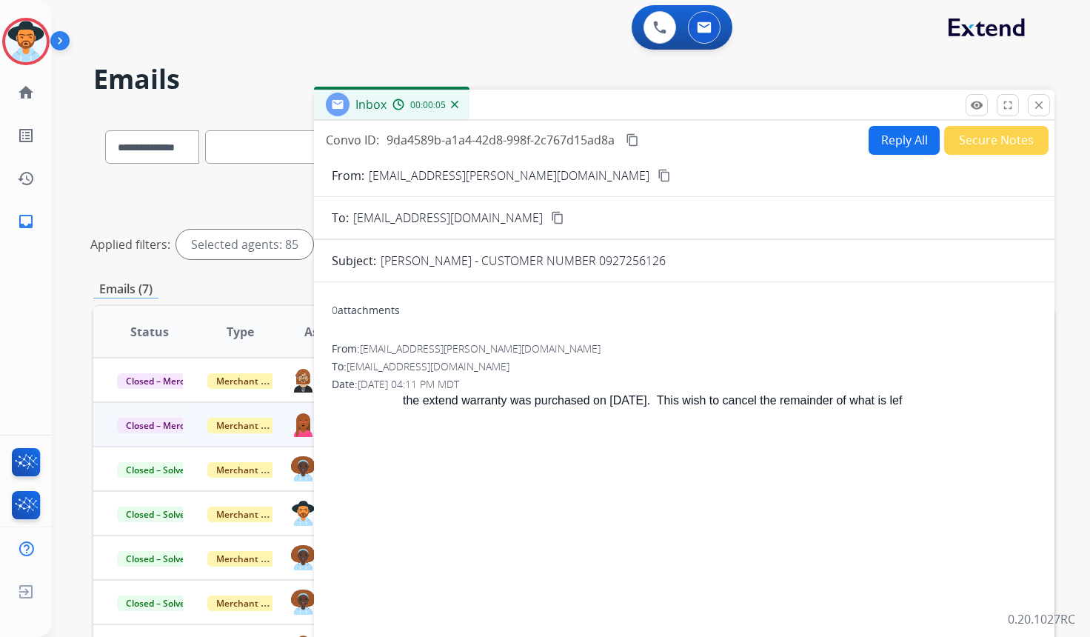
scroll to position [0, 0]
click at [1043, 110] on mat-icon "close" at bounding box center [1038, 105] width 13 height 13
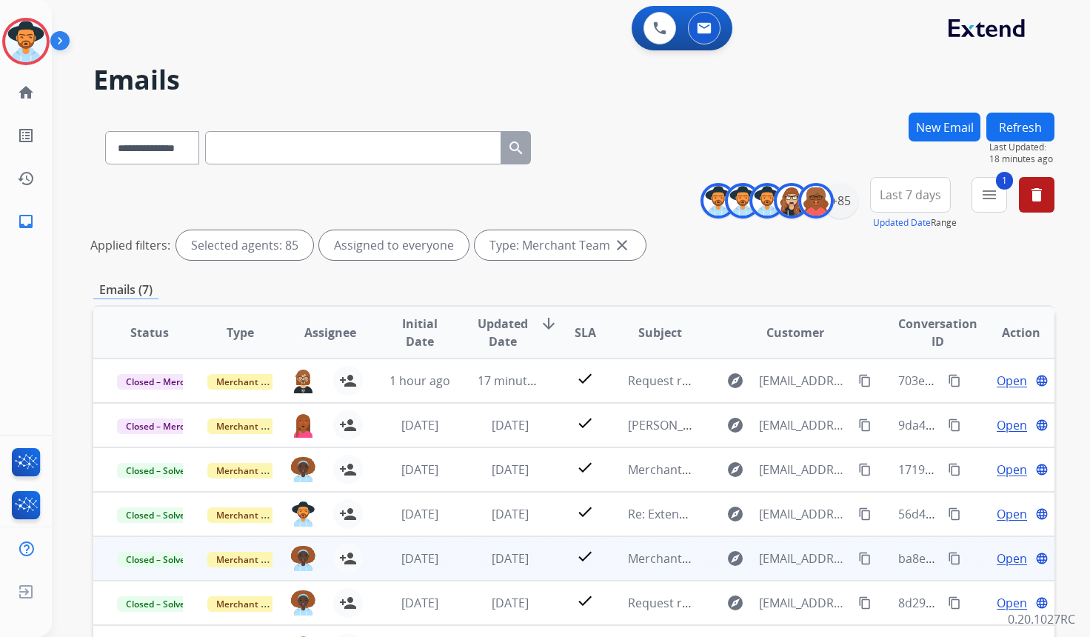
scroll to position [144, 0]
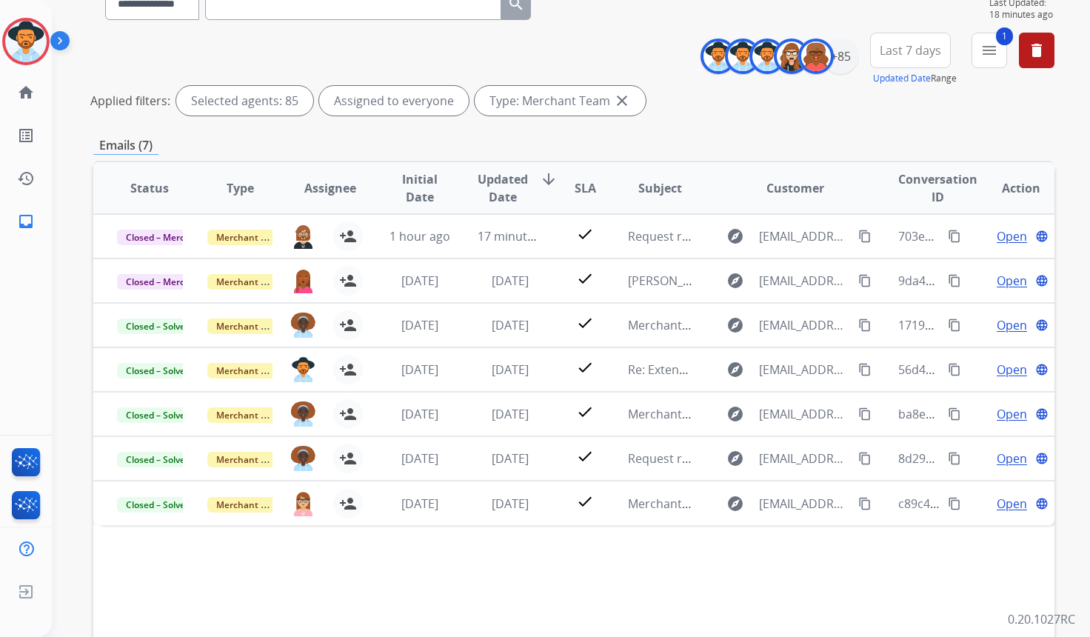
click at [813, 128] on div "**********" at bounding box center [573, 350] width 961 height 765
